Goal: Task Accomplishment & Management: Use online tool/utility

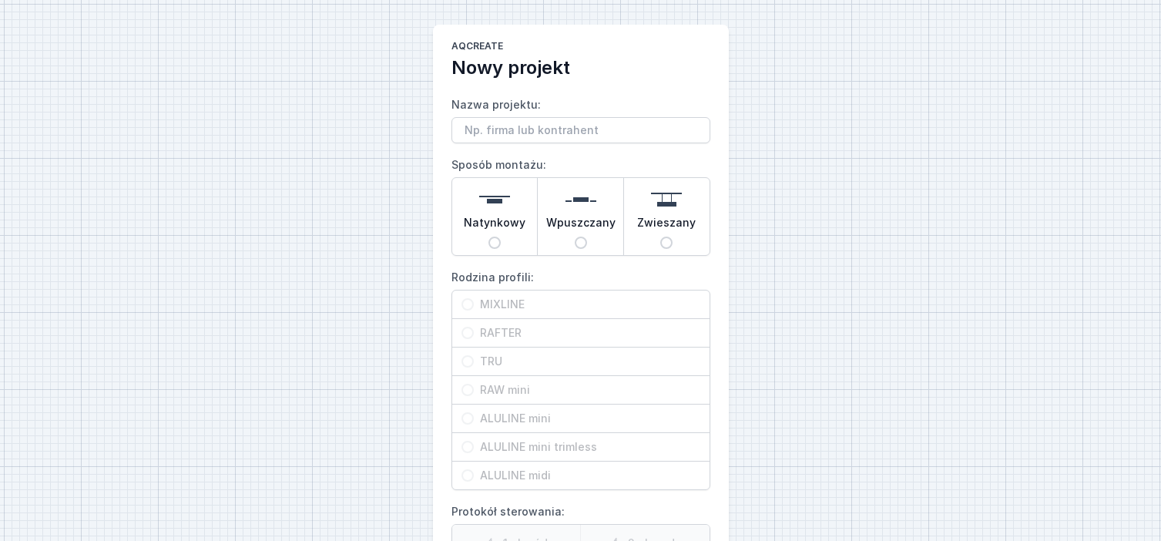
scroll to position [77, 0]
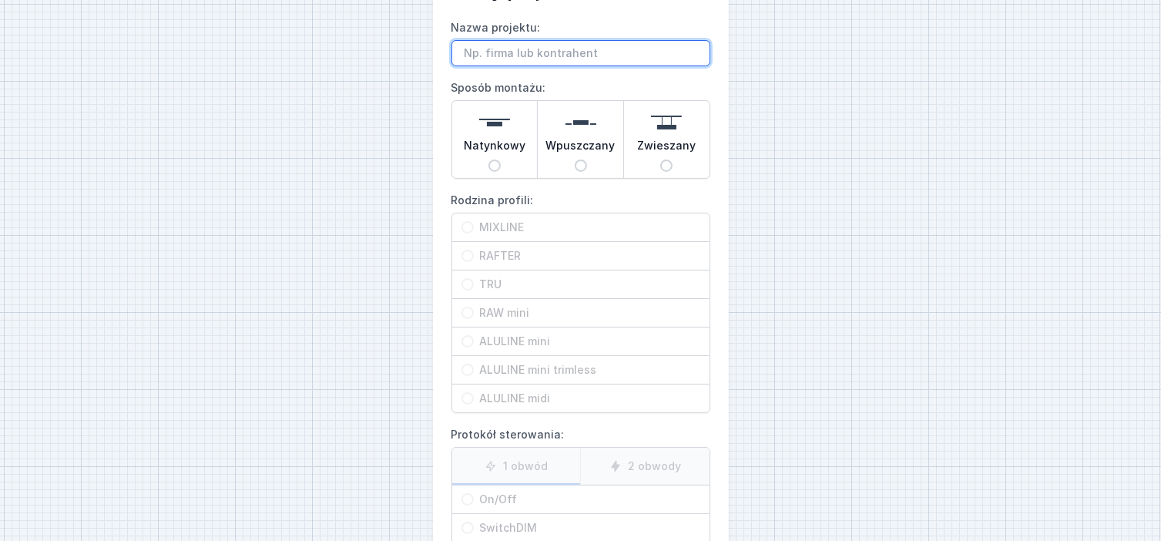
click at [521, 59] on input "Nazwa projektu:" at bounding box center [581, 53] width 259 height 26
paste input "On m'a informé que dans ce cas, nous devrions recevoir une facture sans TVA. Ca…"
type input "O"
click at [499, 52] on input "Nazwa projektu:" at bounding box center [581, 53] width 259 height 26
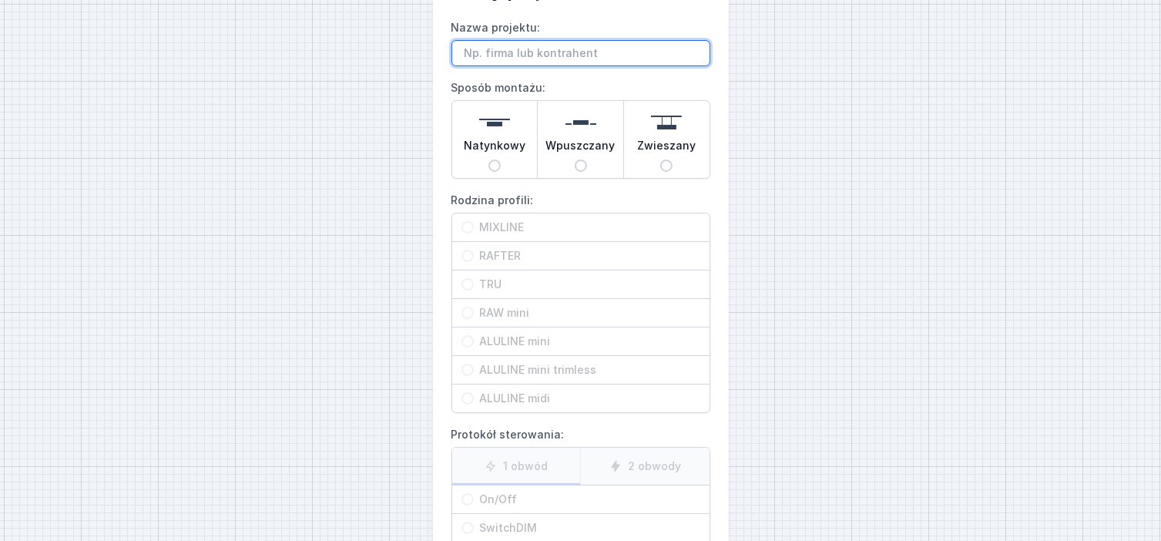
paste input "SET TRU LED WIT 4000K 1980MM PENDEL Non dim"
type input "SET TRU LED WIT 4000K 1980MM PENDEL Non dim"
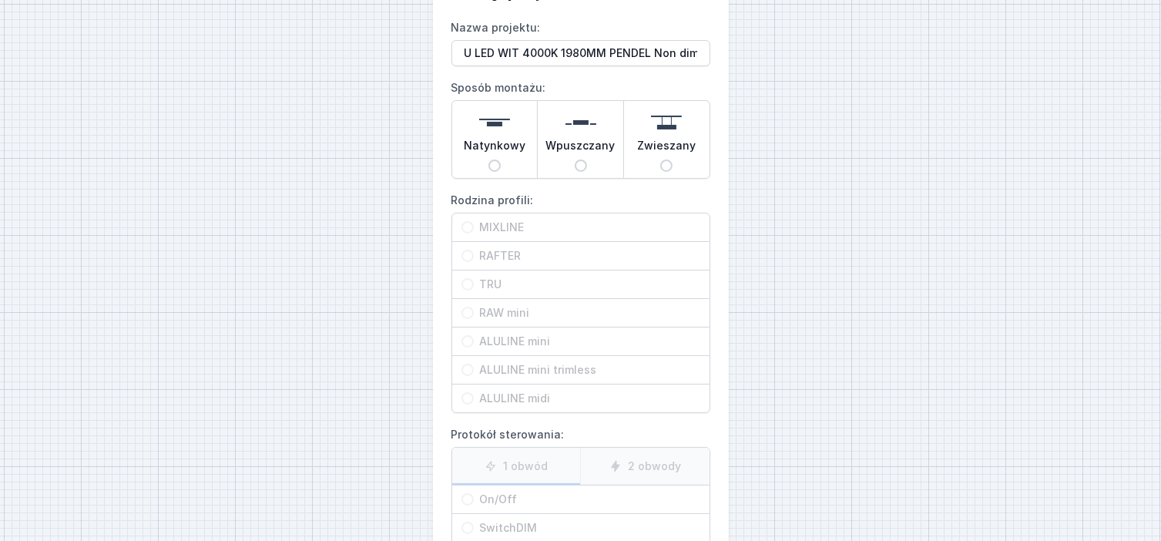
click at [679, 165] on div "Zwieszany" at bounding box center [667, 139] width 86 height 77
click at [673, 165] on input "Zwieszany" at bounding box center [666, 166] width 12 height 12
radio input "true"
click at [466, 281] on input "TRU" at bounding box center [468, 284] width 12 height 12
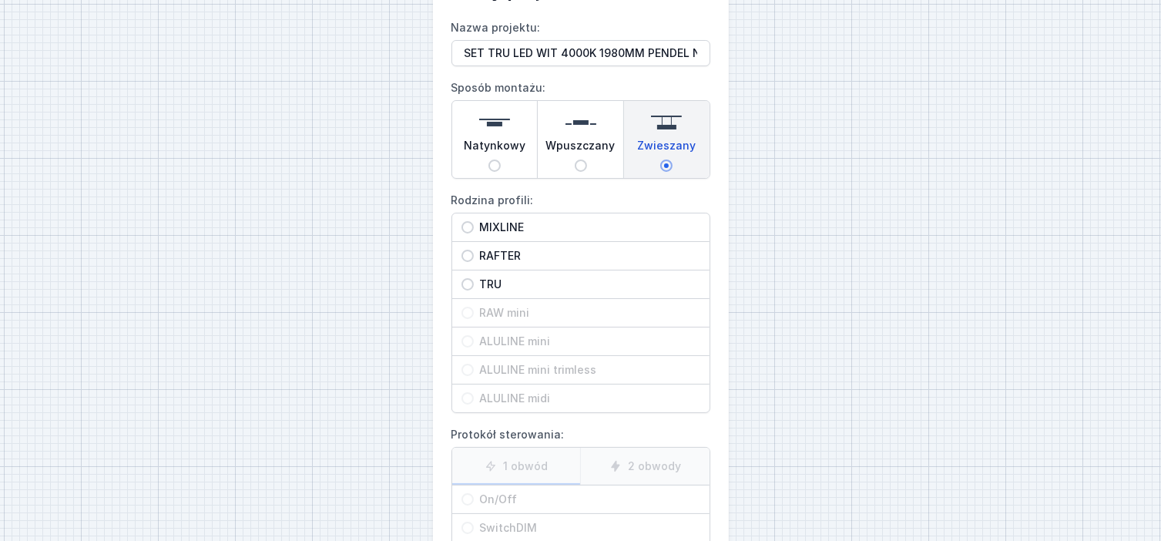
radio input "true"
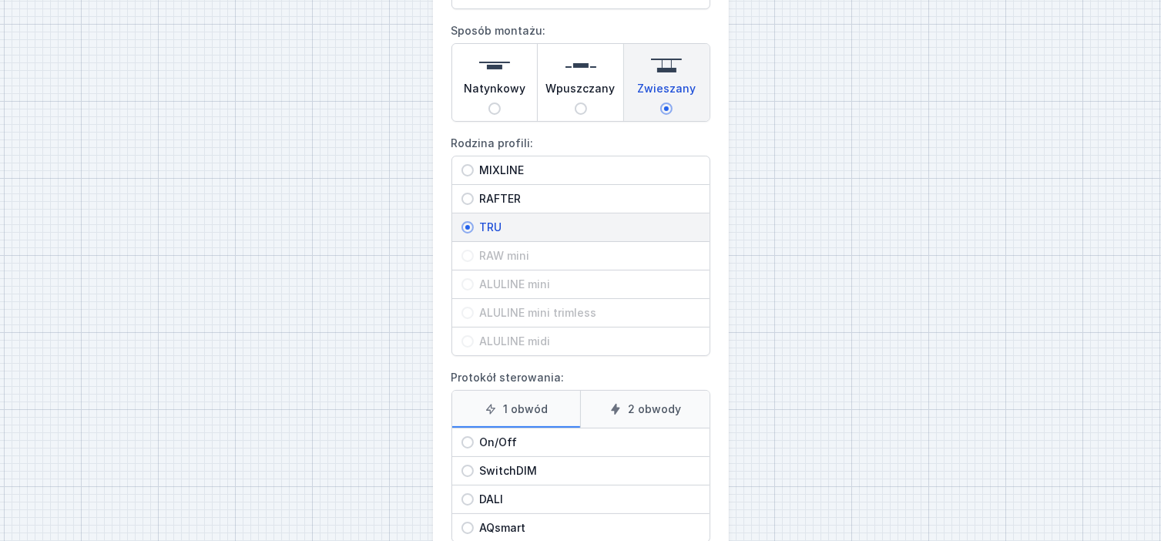
scroll to position [228, 0]
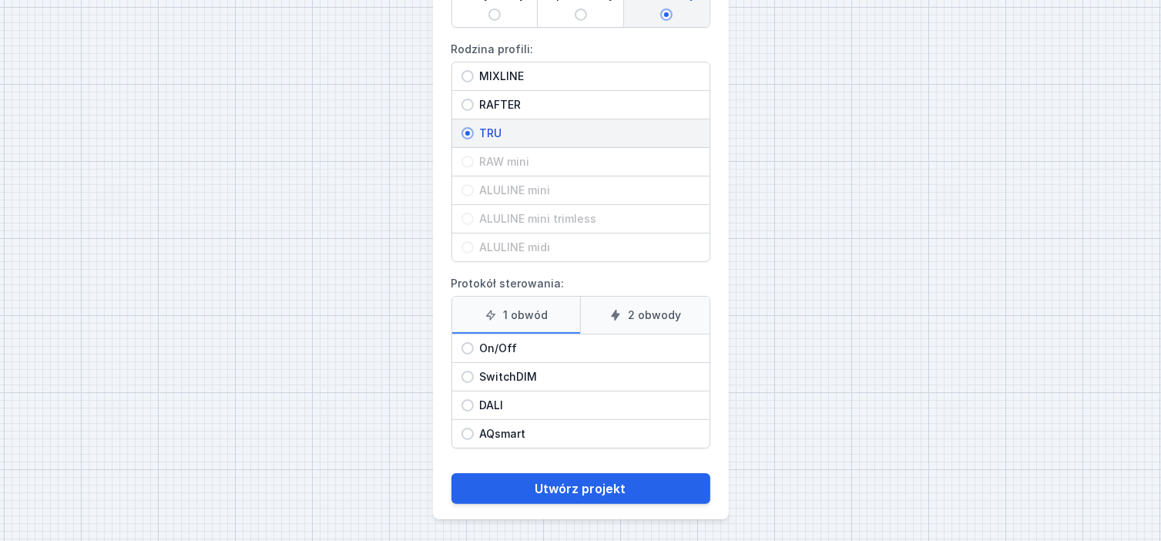
click at [465, 344] on input "On/Off" at bounding box center [468, 348] width 12 height 12
radio input "true"
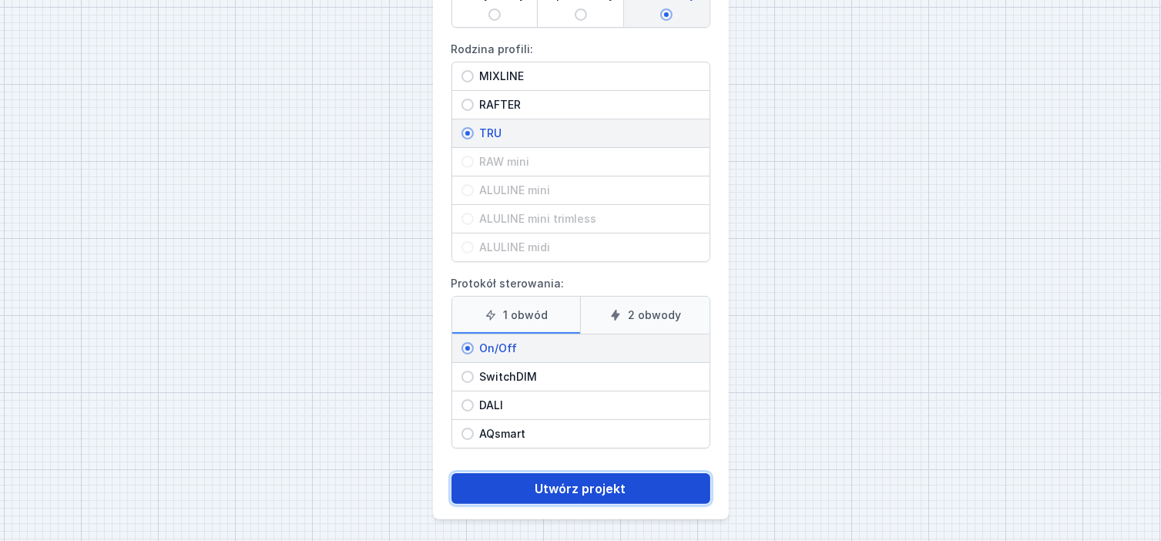
click at [564, 481] on button "Utwórz projekt" at bounding box center [581, 488] width 259 height 31
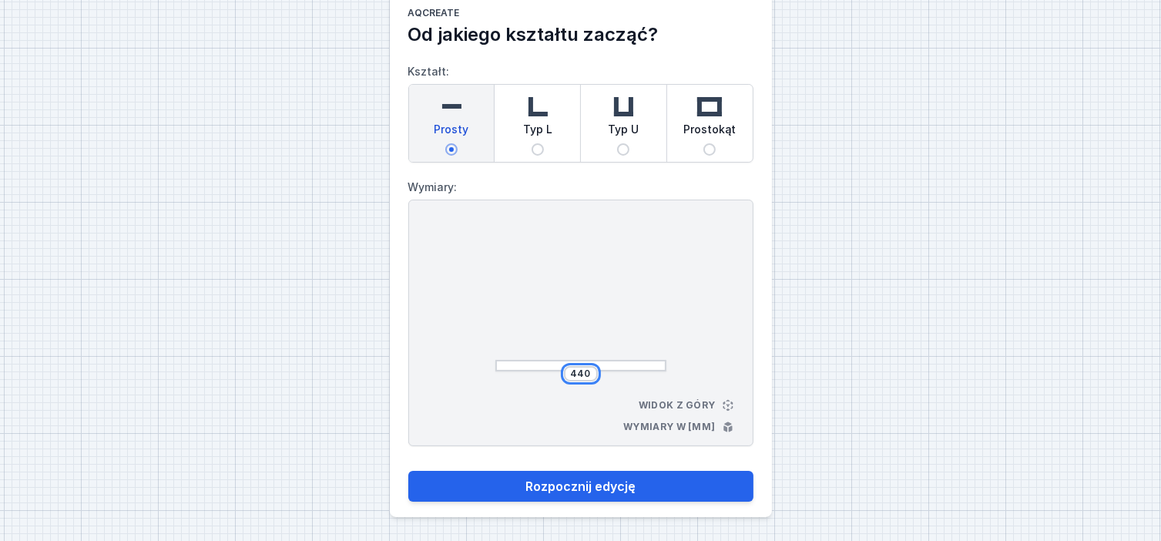
click at [589, 374] on input "440" at bounding box center [581, 374] width 25 height 12
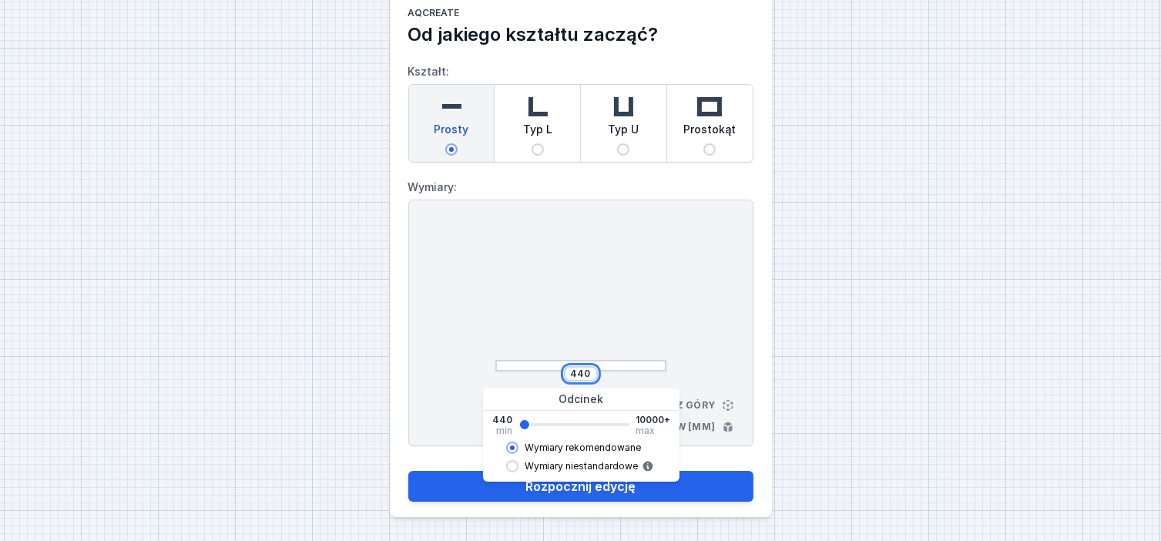
click at [589, 374] on input "440" at bounding box center [581, 374] width 25 height 12
type input "4"
paste input "1980"
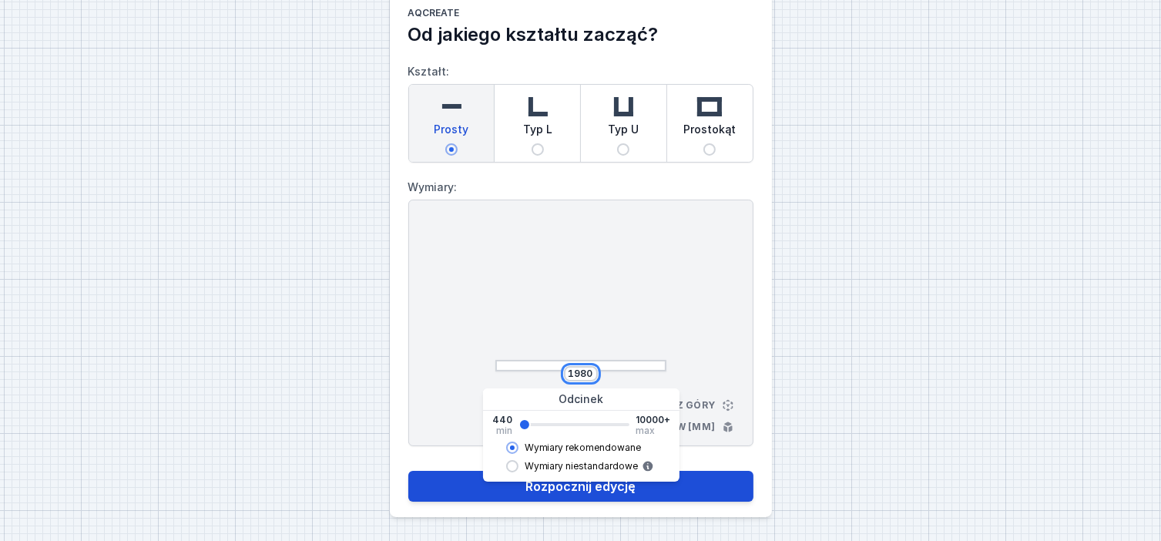
type input "1980"
click at [574, 494] on button "Rozpocznij edycję" at bounding box center [580, 486] width 345 height 31
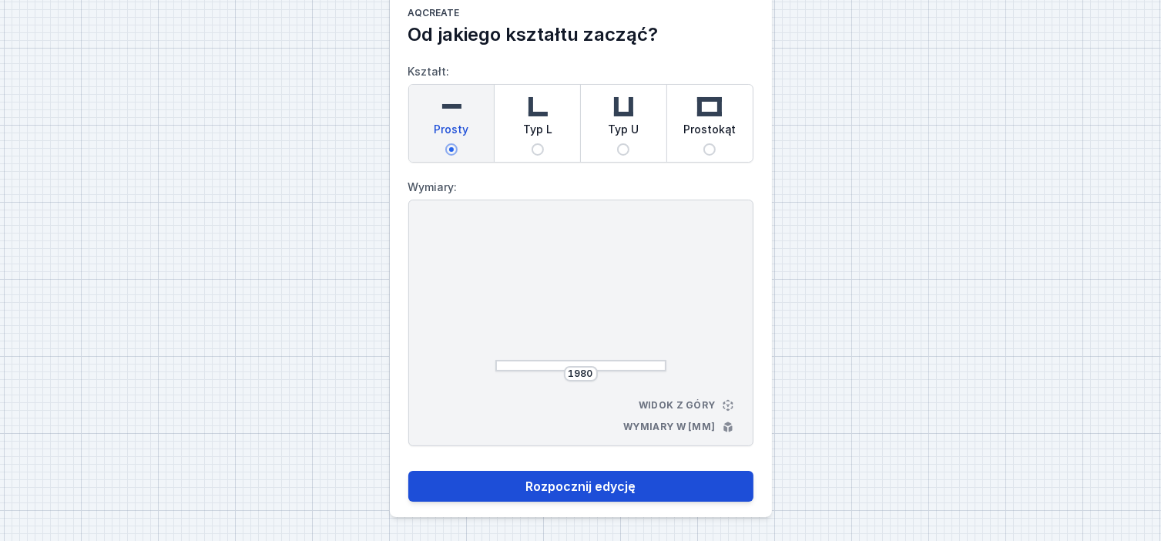
select select "M"
select select "3000"
select select "opal"
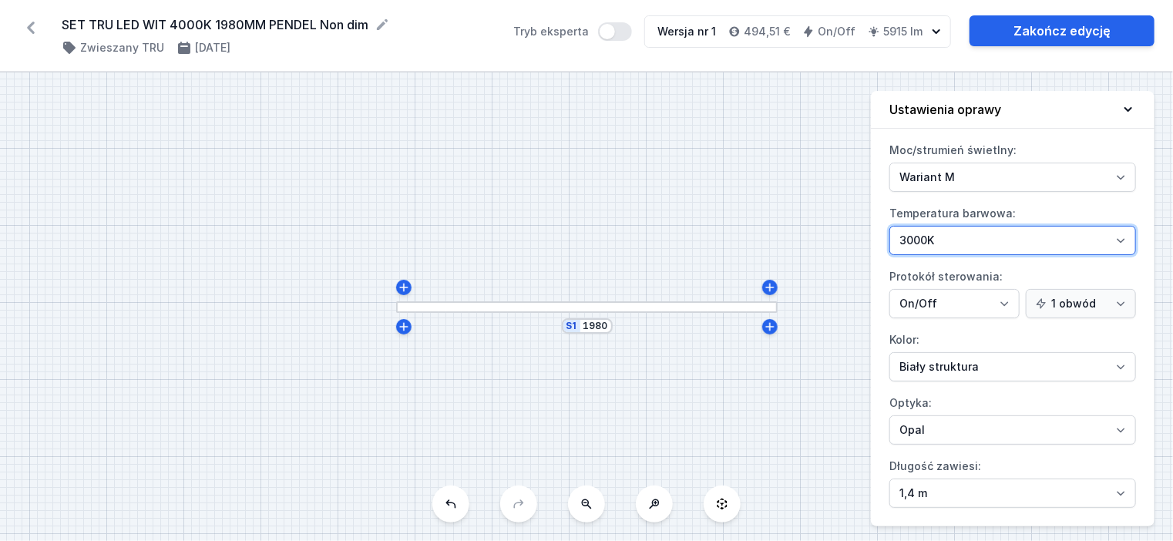
click at [1076, 240] on select "4000K 3000K 2700K" at bounding box center [1012, 240] width 247 height 29
select select "4000"
click at [889, 226] on select "4000K 3000K 2700K" at bounding box center [1012, 240] width 247 height 29
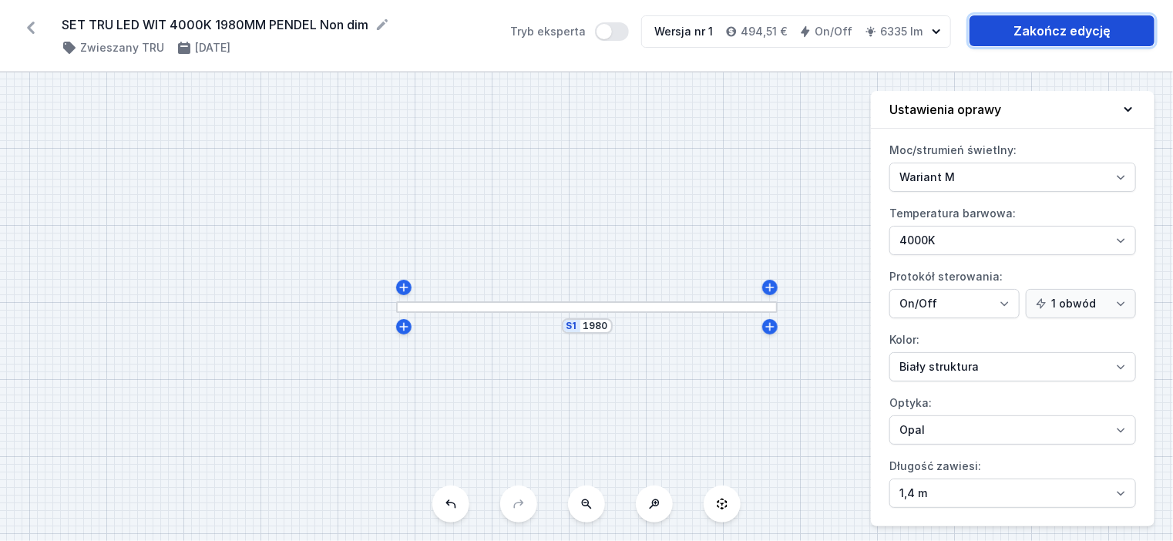
click at [1021, 28] on link "Zakończ edycję" at bounding box center [1061, 30] width 185 height 31
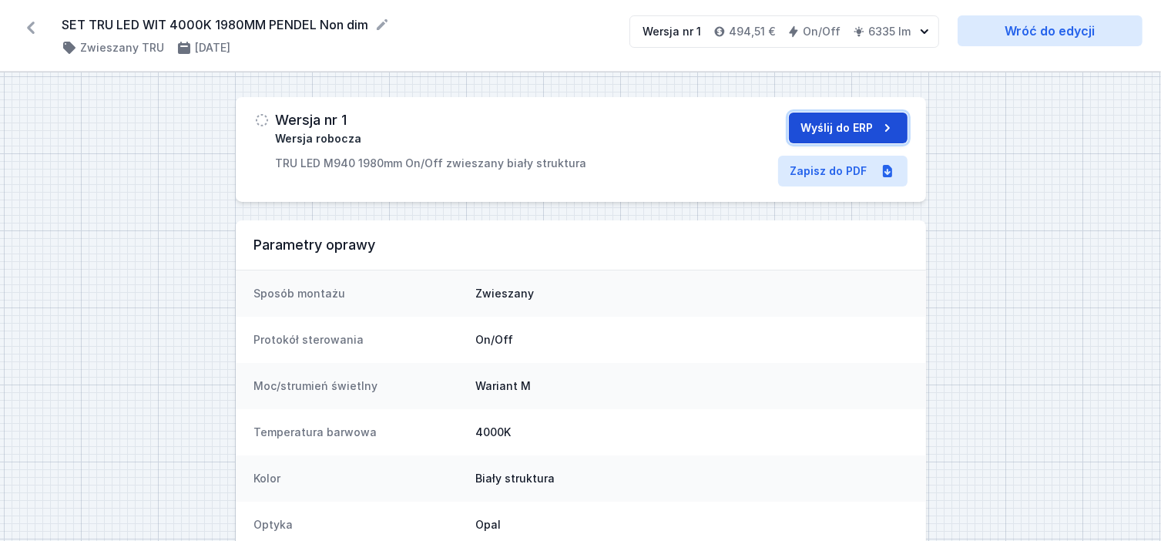
click at [858, 123] on button "Wyślij do ERP" at bounding box center [848, 127] width 119 height 31
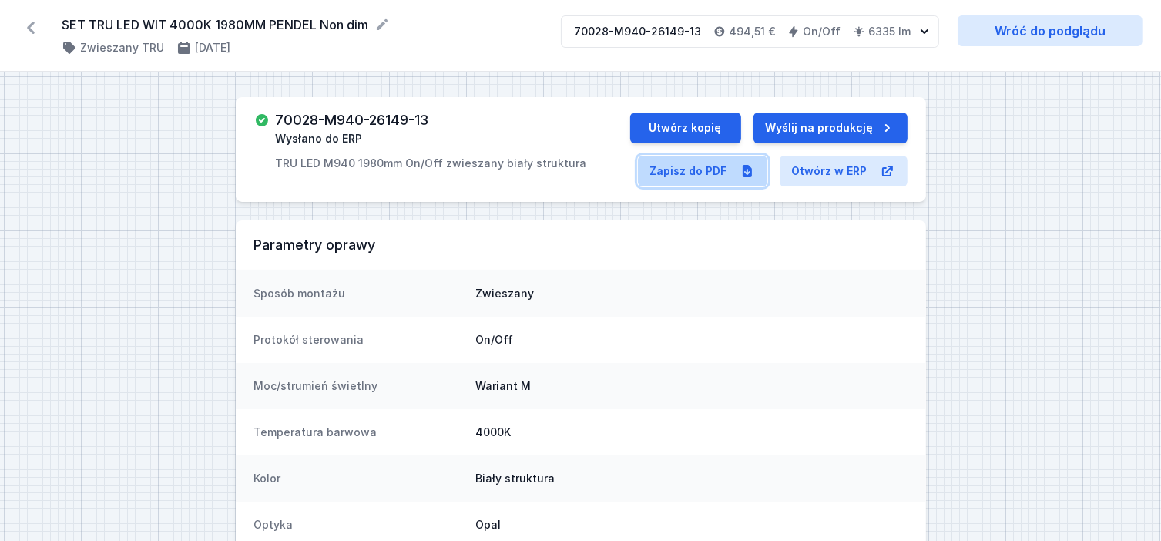
click at [725, 174] on link "Zapisz do PDF" at bounding box center [702, 171] width 129 height 31
select select "M"
select select "opal"
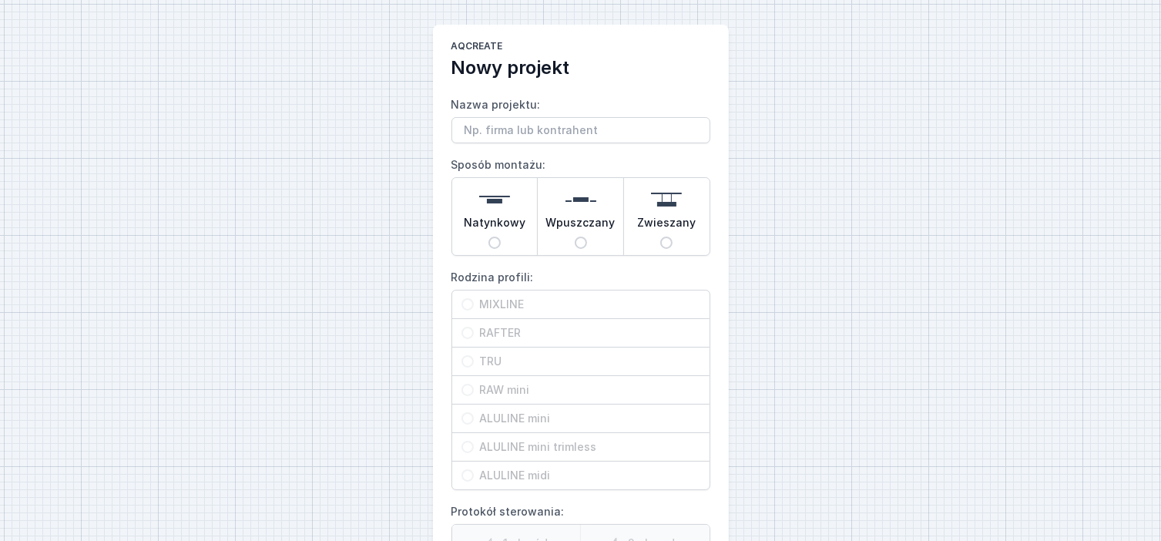
scroll to position [228, 0]
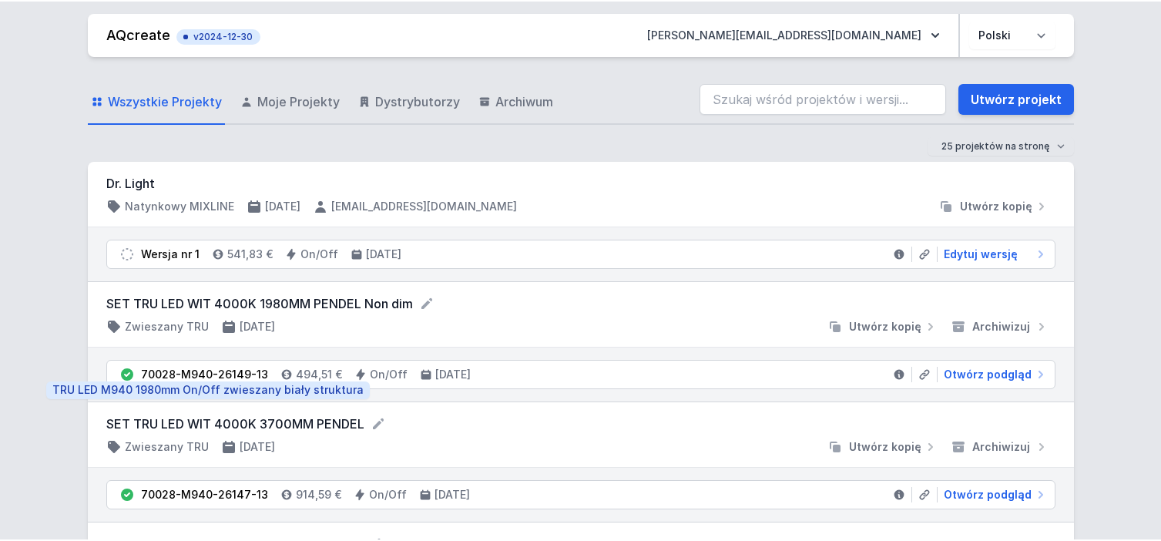
scroll to position [154, 0]
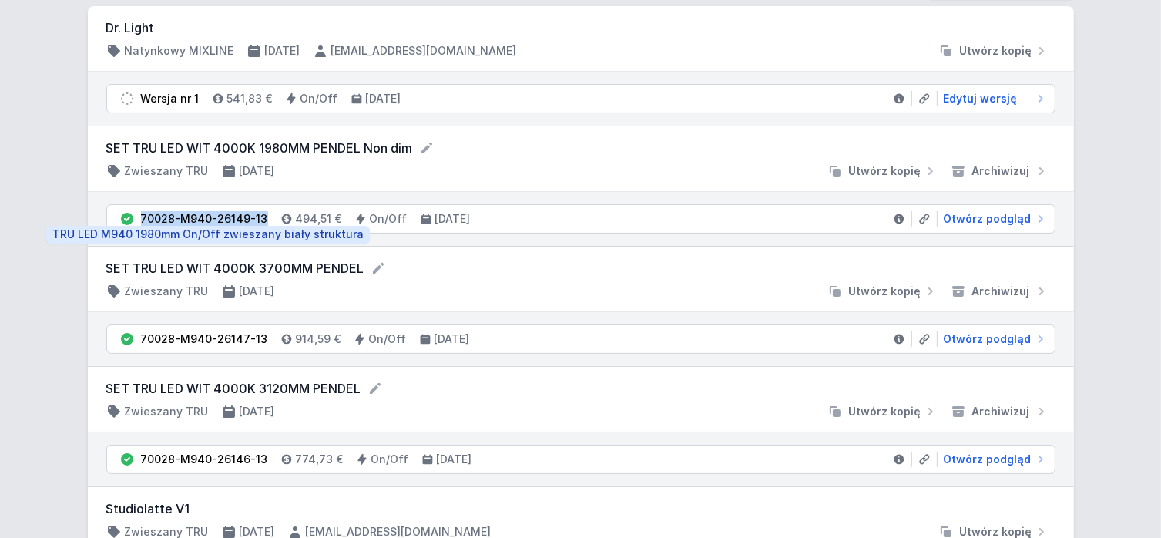
drag, startPoint x: 142, startPoint y: 217, endPoint x: 260, endPoint y: 217, distance: 118.7
click at [260, 217] on div "70028-M940-26149-13" at bounding box center [204, 218] width 127 height 15
copy div "70028-M940-26149-13"
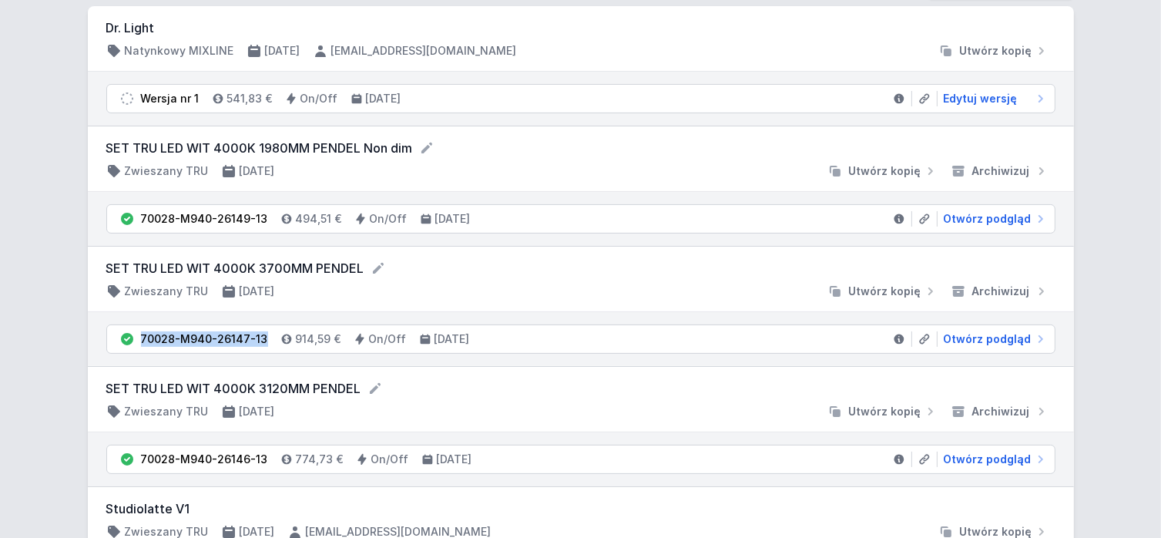
drag, startPoint x: 142, startPoint y: 333, endPoint x: 264, endPoint y: 332, distance: 121.7
click at [264, 332] on li "70028-M940-26147-13 914,59 € On/Off 9.10.2025 Otwórz podgląd" at bounding box center [581, 339] width 948 height 28
copy div "70028-M940-26147-13"
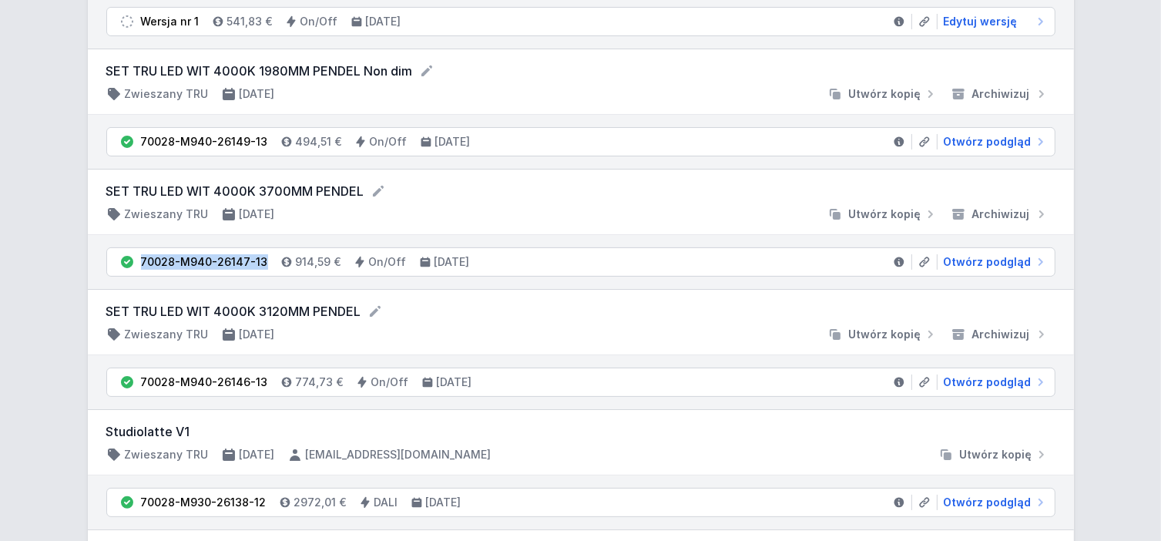
scroll to position [385, 0]
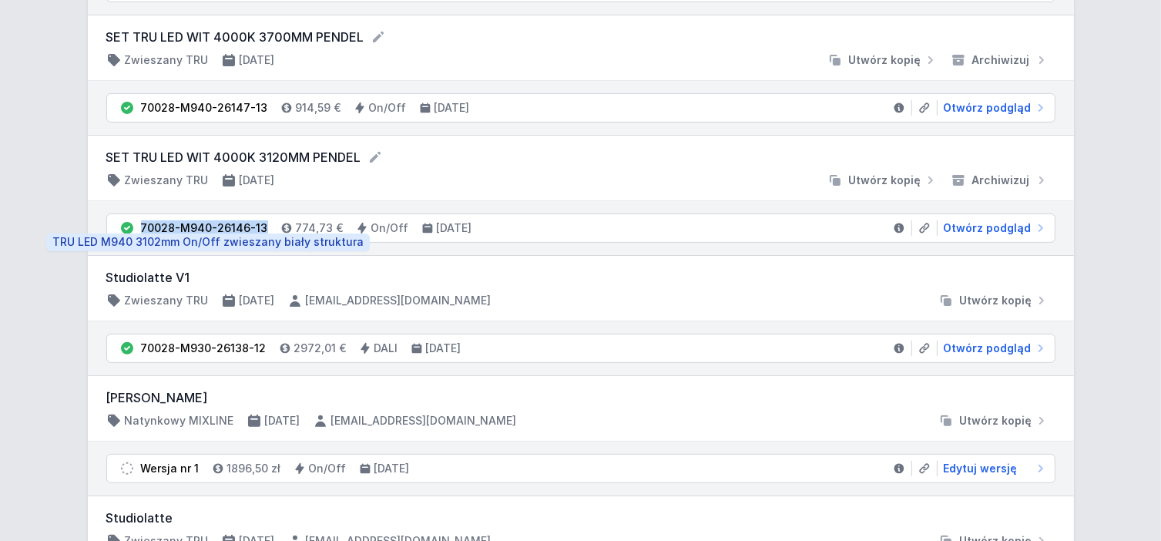
drag, startPoint x: 141, startPoint y: 227, endPoint x: 260, endPoint y: 231, distance: 118.8
click at [260, 231] on div "70028-M940-26146-13" at bounding box center [204, 227] width 127 height 15
copy div "70028-M940-26146-13"
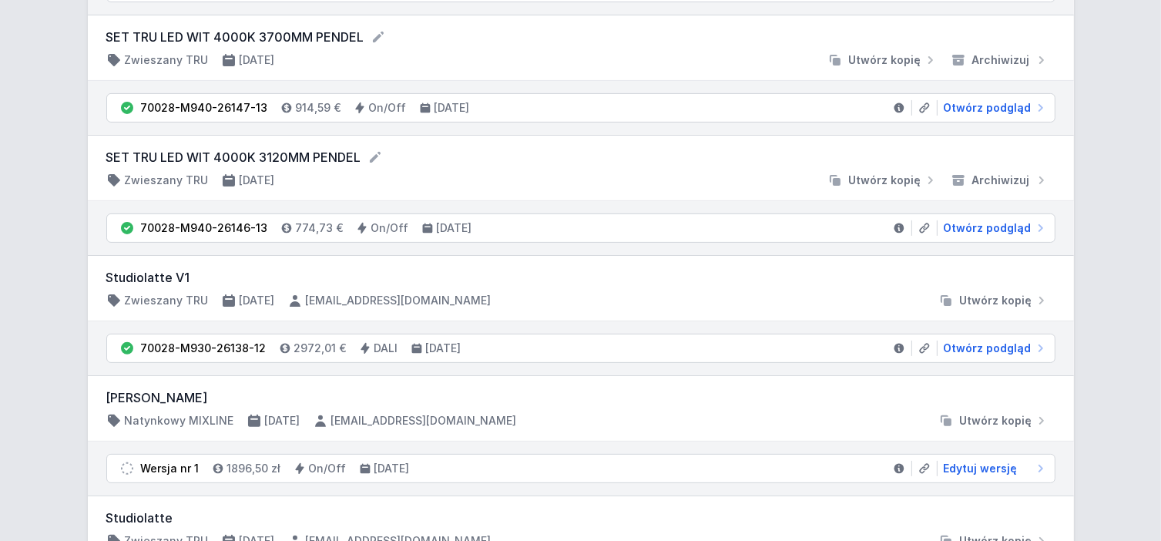
click at [585, 139] on div "SET TRU LED WIT 4000K 3120MM PENDEL Zwieszany TRU 9.10.2025 Utwórz kopię Archiw…" at bounding box center [581, 168] width 986 height 65
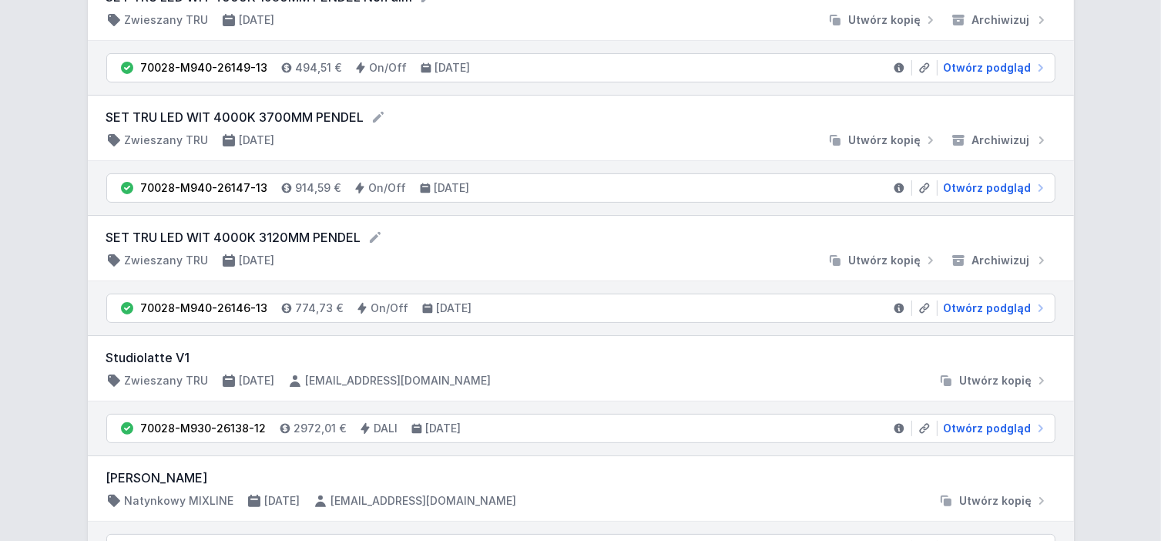
scroll to position [231, 0]
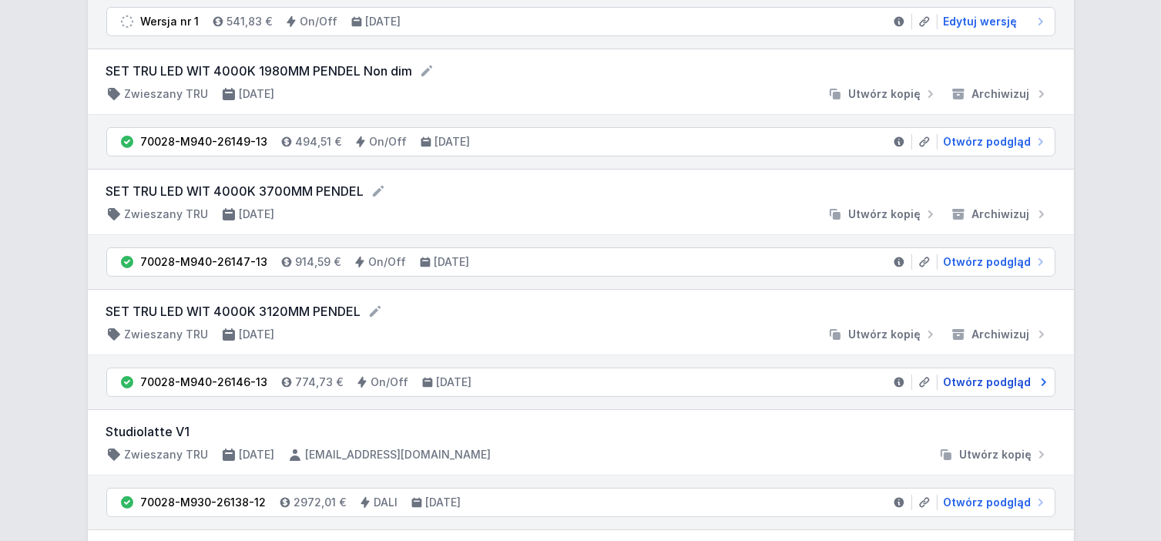
click at [979, 383] on span "Otwórz podgląd" at bounding box center [988, 381] width 88 height 15
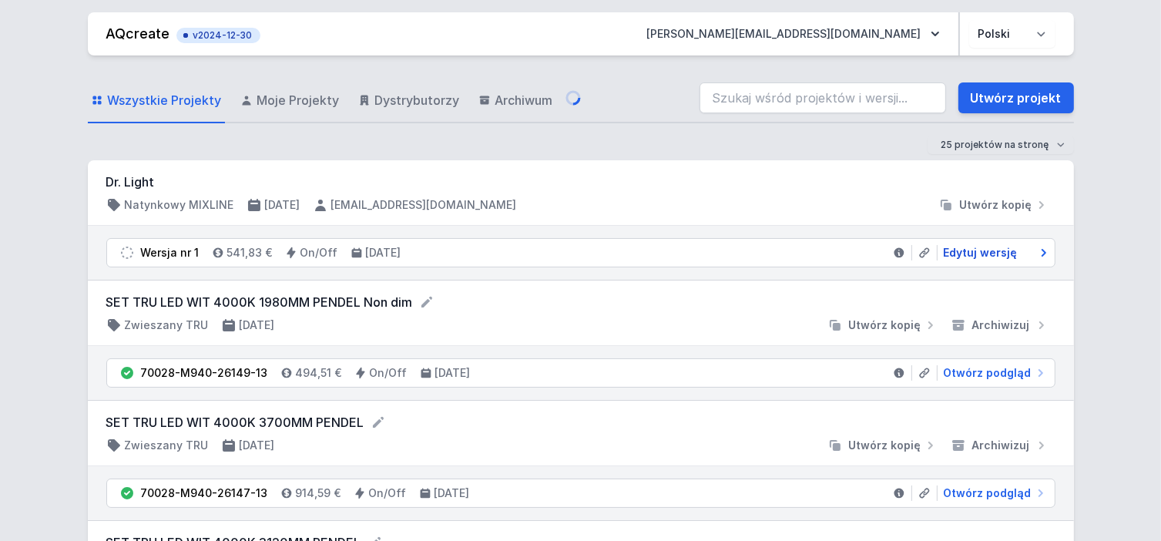
select select "M"
select select "opal"
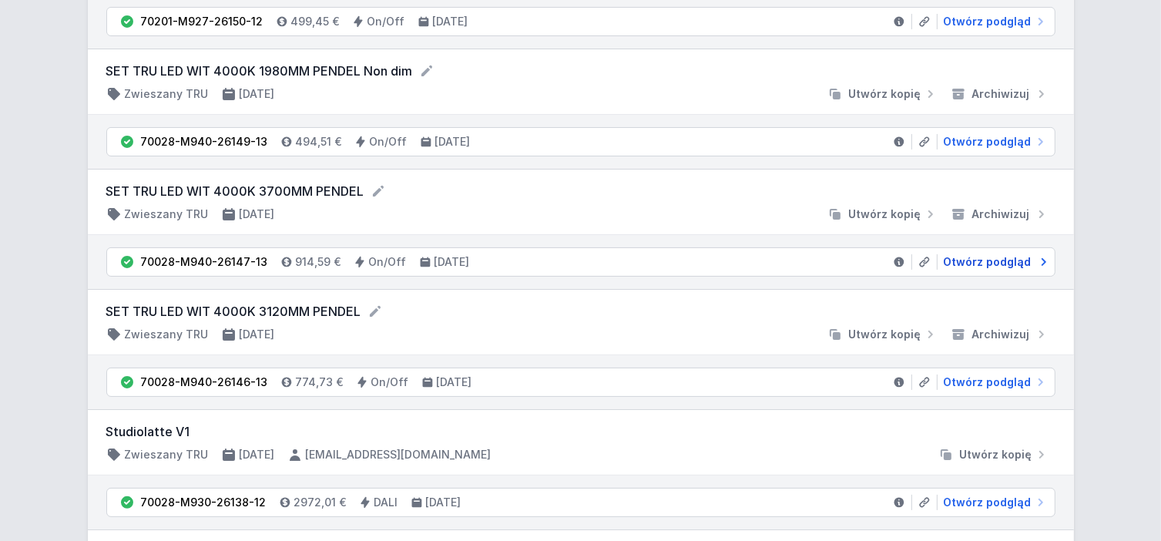
click at [1005, 255] on span "Otwórz podgląd" at bounding box center [988, 261] width 88 height 15
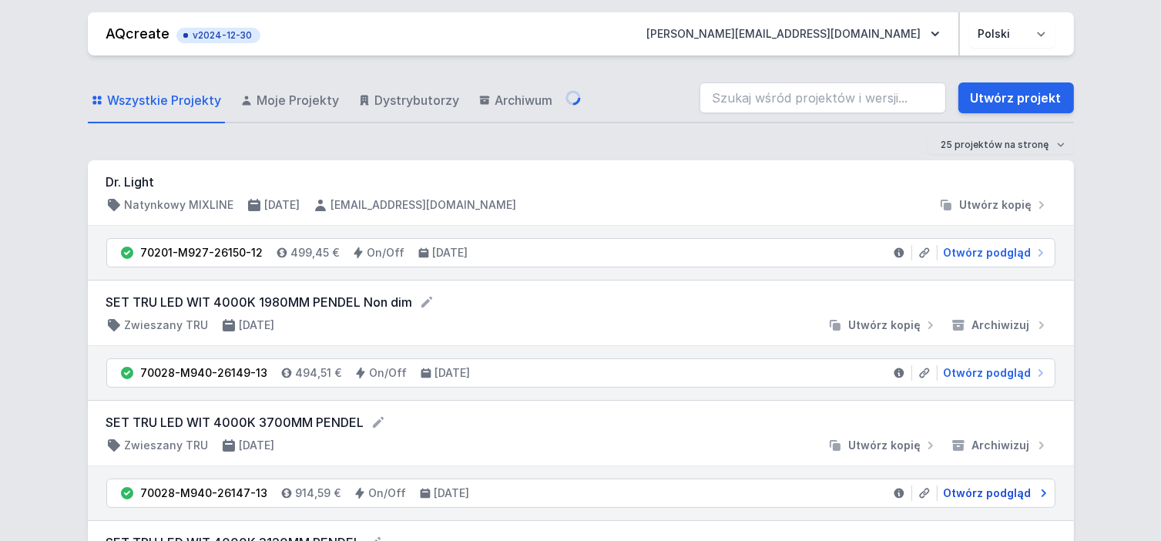
select select "M"
select select "opal"
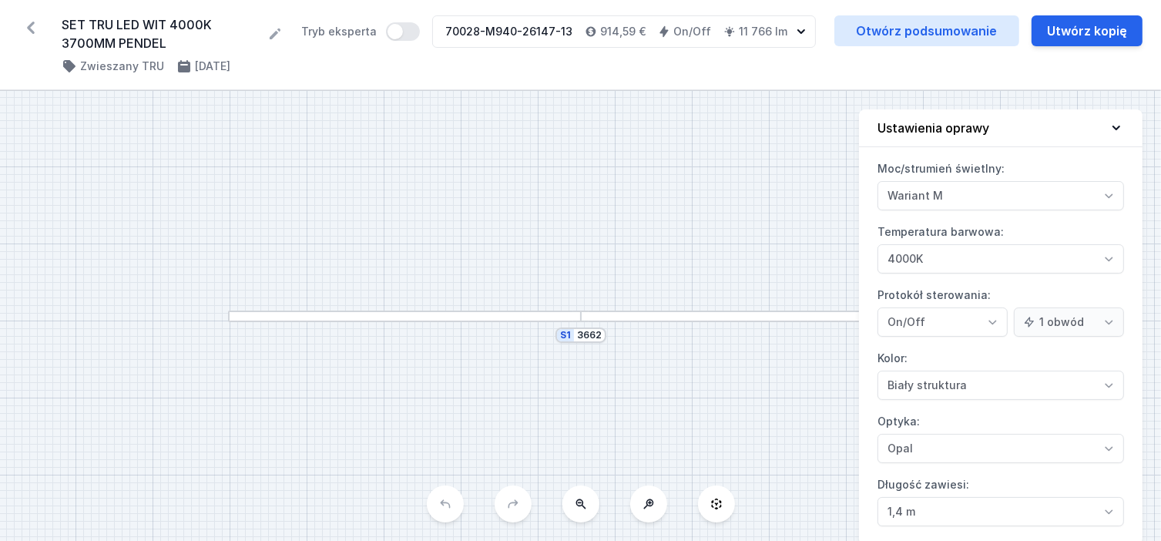
scroll to position [231, 0]
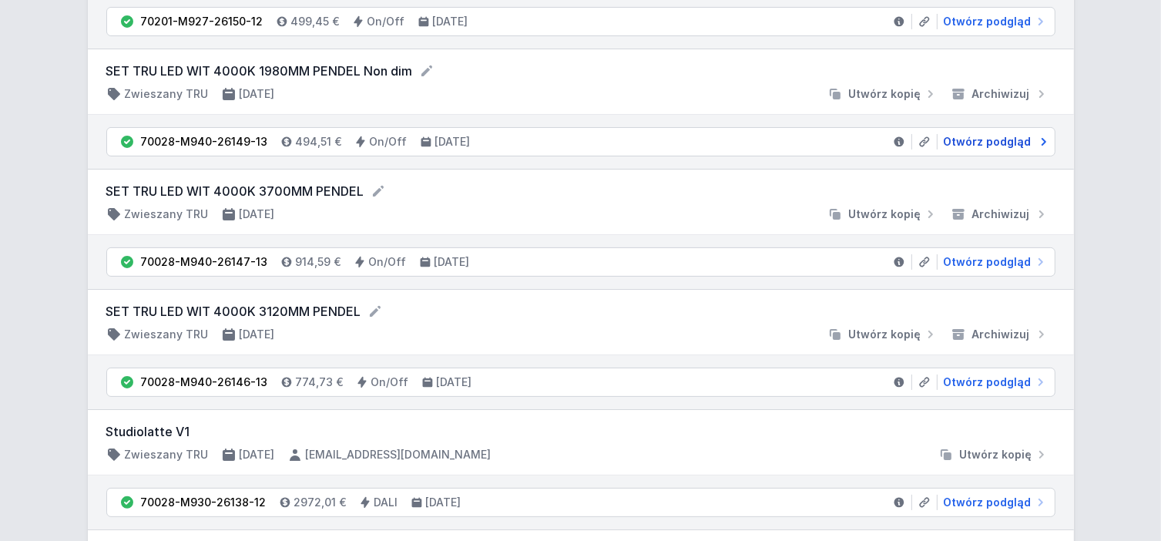
click at [1014, 140] on span "Otwórz podgląd" at bounding box center [988, 141] width 88 height 15
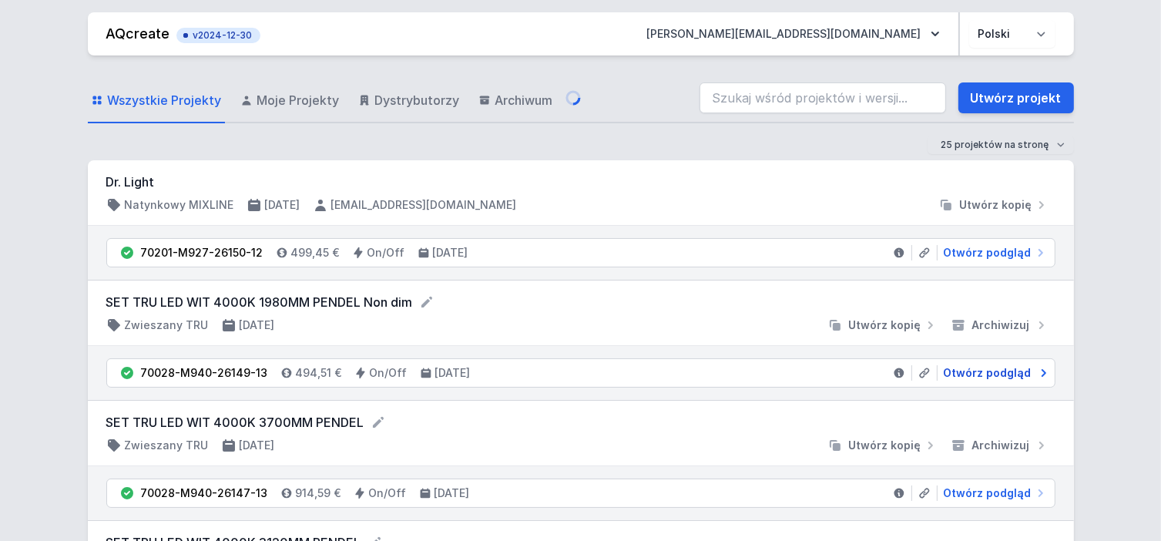
select select "M"
select select "opal"
